Goal: Task Accomplishment & Management: Complete application form

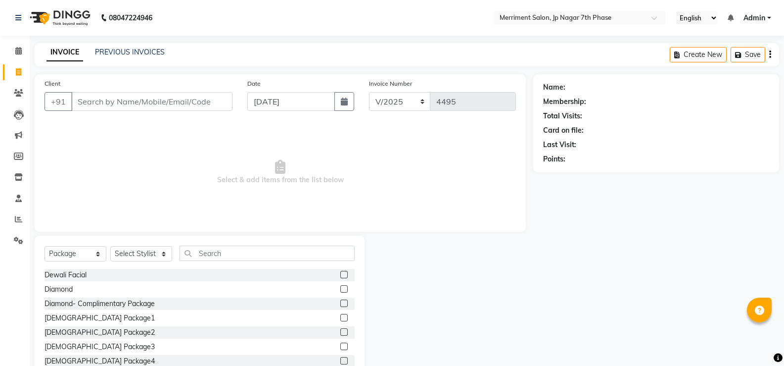
select select "package"
click at [20, 50] on icon at bounding box center [18, 50] width 6 height 7
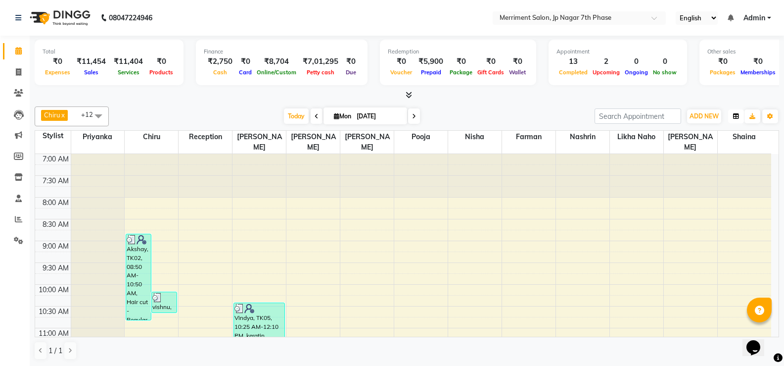
click at [736, 116] on icon "button" at bounding box center [736, 116] width 6 height 6
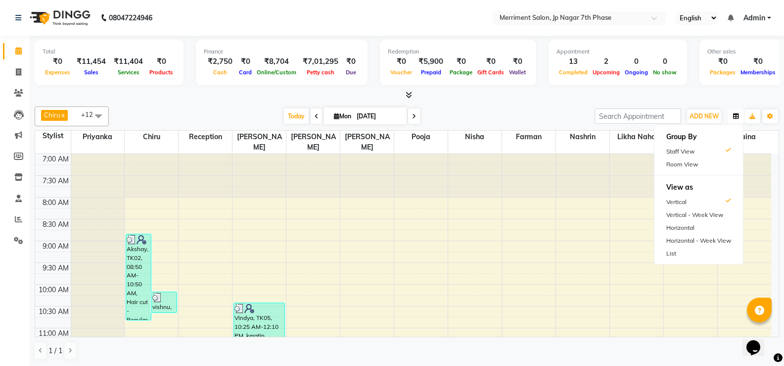
click at [736, 116] on icon "button" at bounding box center [736, 116] width 6 height 6
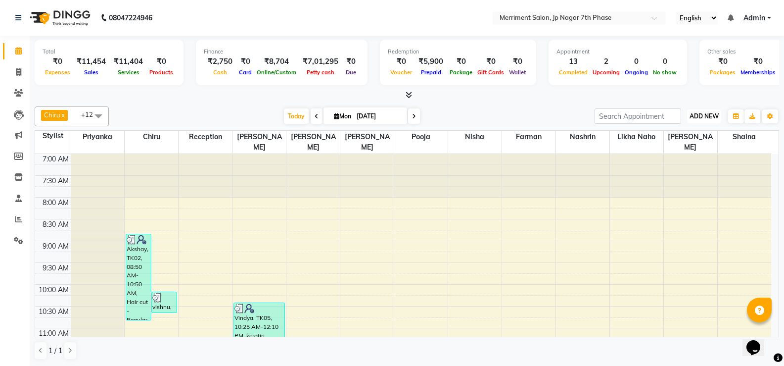
click at [695, 117] on span "ADD NEW" at bounding box center [704, 115] width 29 height 7
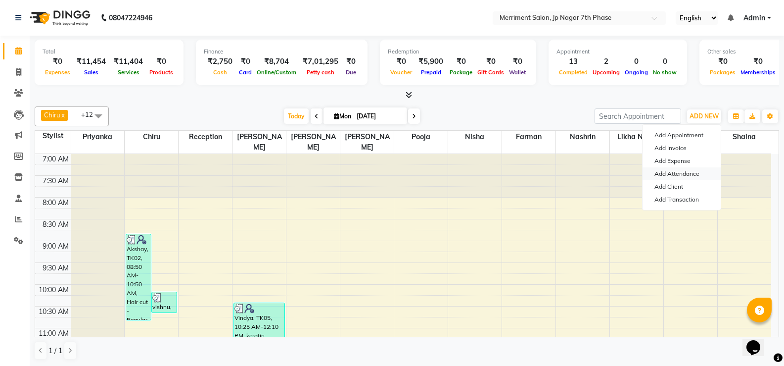
click at [689, 173] on link "Add Attendance" at bounding box center [682, 173] width 78 height 13
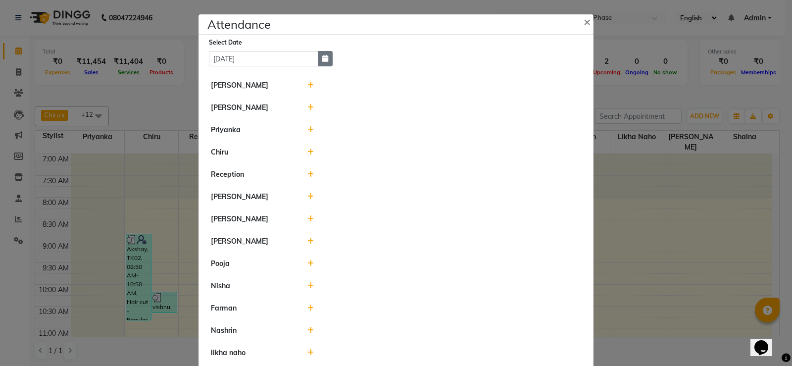
click at [325, 56] on button "button" at bounding box center [325, 58] width 15 height 15
select select "9"
select select "2025"
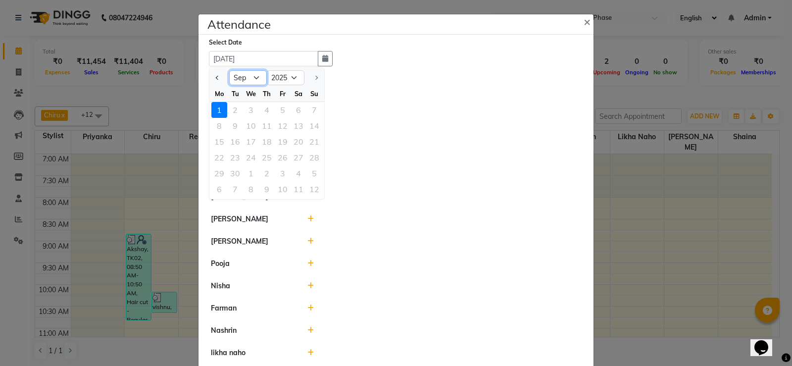
click at [259, 77] on select "Jan Feb Mar Apr May Jun Jul Aug Sep" at bounding box center [248, 77] width 38 height 15
select select "8"
click at [229, 70] on select "Jan Feb Mar Apr May Jun Jul Aug Sep" at bounding box center [248, 77] width 38 height 15
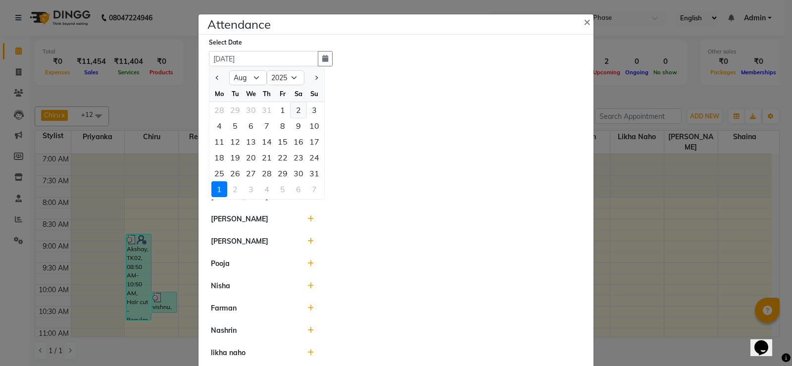
click at [294, 109] on div "2" at bounding box center [299, 110] width 16 height 16
type input "02-08-2025"
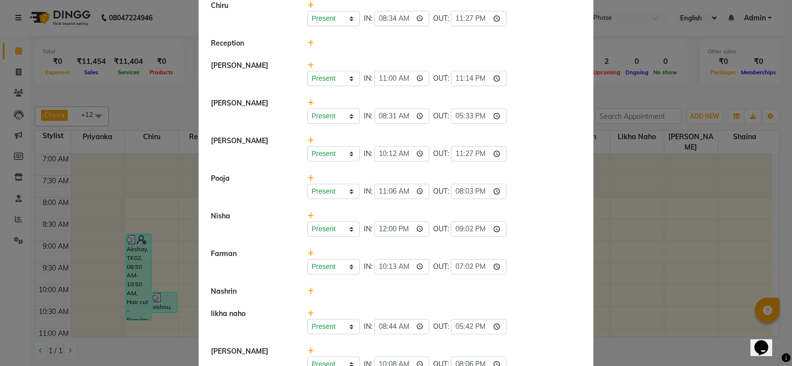
scroll to position [228, 0]
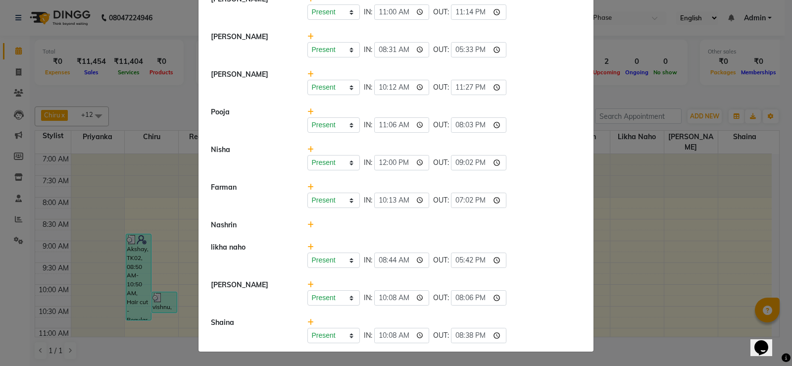
click at [651, 94] on ngb-modal-window "Attendance × Select Date 02-08-2025 Yatheesh Nalina Present Absent Late Half Da…" at bounding box center [396, 183] width 792 height 366
drag, startPoint x: 606, startPoint y: 74, endPoint x: 607, endPoint y: 65, distance: 8.9
click at [608, 73] on ngb-modal-window "Attendance × Select Date 02-08-2025 Yatheesh Nalina Present Absent Late Half Da…" at bounding box center [396, 183] width 792 height 366
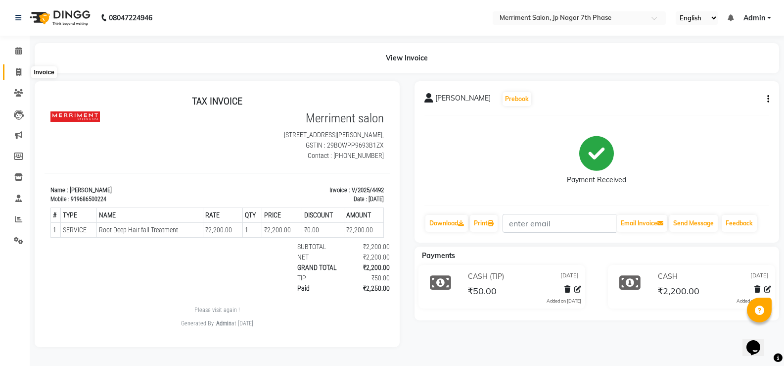
click at [19, 69] on icon at bounding box center [18, 71] width 5 height 7
select select "service"
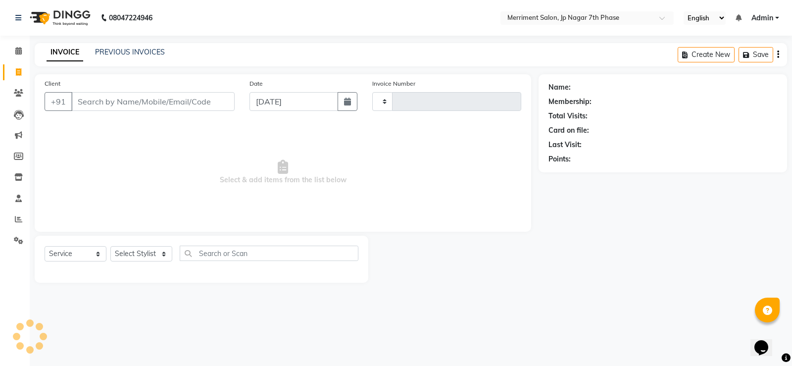
type input "4495"
select select "4110"
click at [92, 103] on input "Client" at bounding box center [152, 101] width 163 height 19
select select "package"
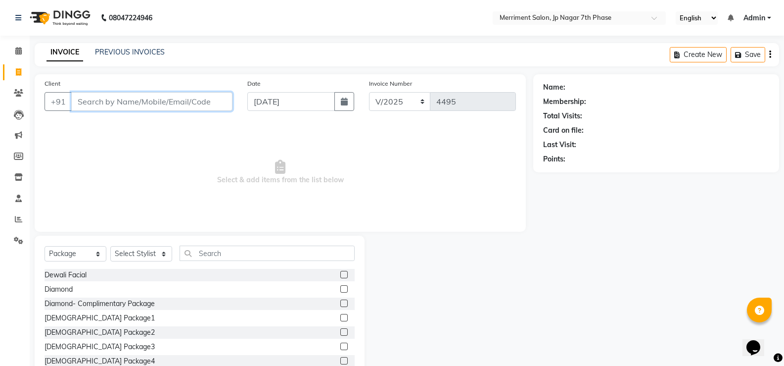
click at [127, 103] on input "Client" at bounding box center [151, 101] width 161 height 19
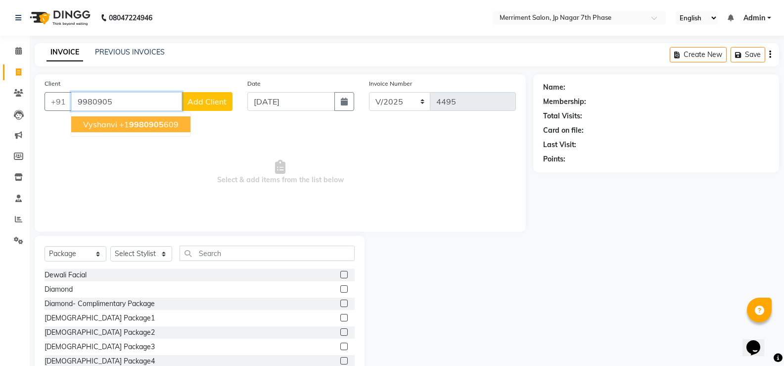
click at [119, 122] on ngb-highlight "+1 9980905 609" at bounding box center [148, 124] width 59 height 10
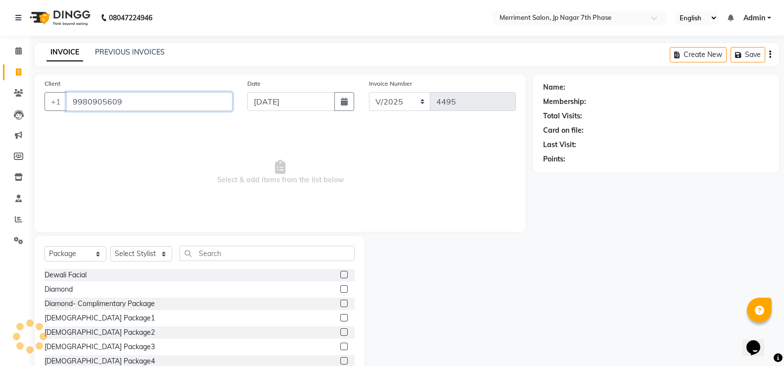
type input "9980905609"
select select "2: Object"
